Goal: Task Accomplishment & Management: Manage account settings

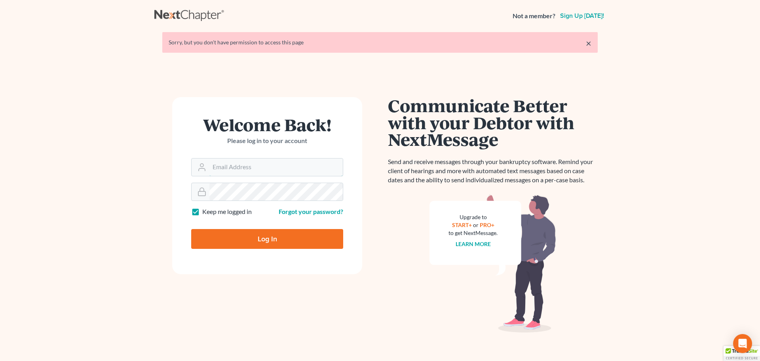
type input "[EMAIL_ADDRESS][DOMAIN_NAME]"
click at [250, 239] on input "Log In" at bounding box center [267, 239] width 152 height 20
type input "Thinking..."
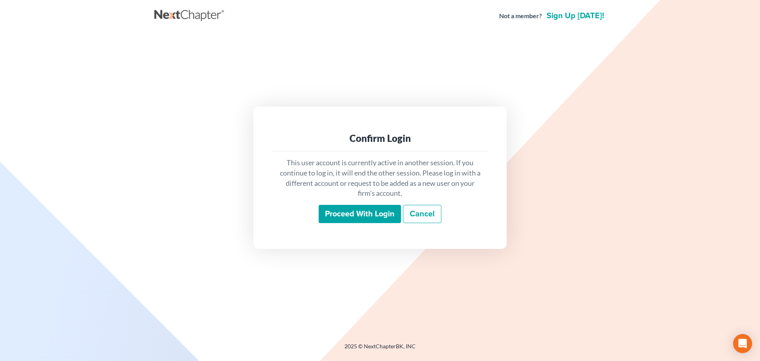
click at [352, 210] on input "Proceed with login" at bounding box center [360, 214] width 82 height 18
